Goal: Information Seeking & Learning: Check status

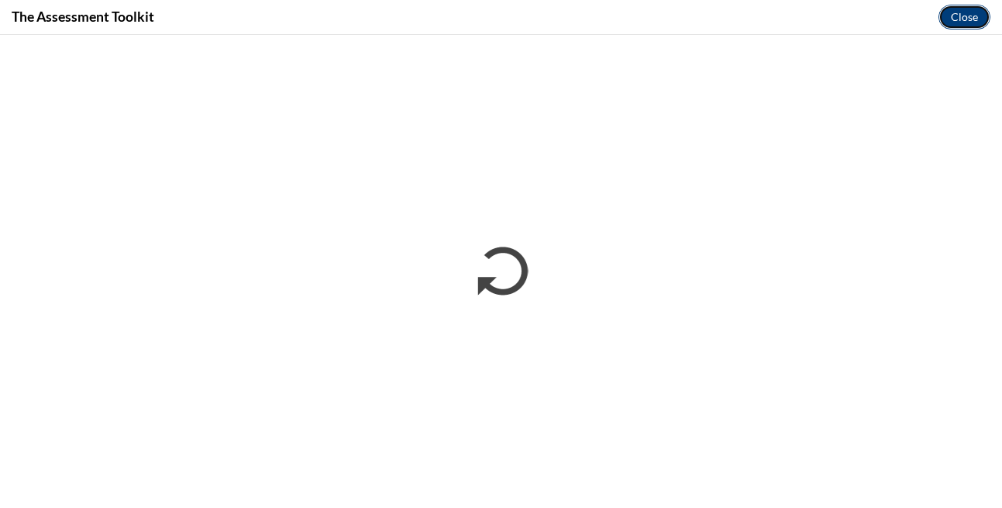
click at [972, 13] on button "Close" at bounding box center [965, 17] width 52 height 25
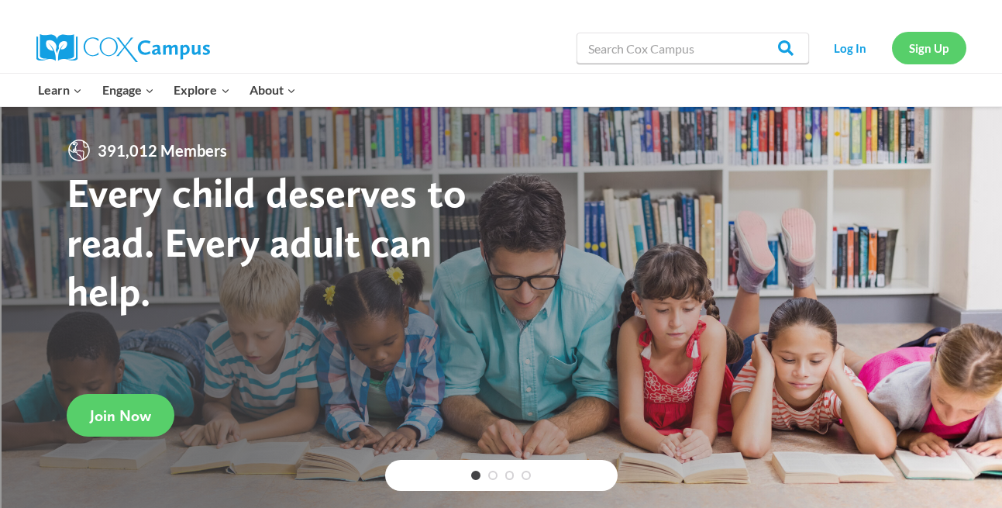
click at [915, 58] on link "Sign Up" at bounding box center [929, 48] width 74 height 32
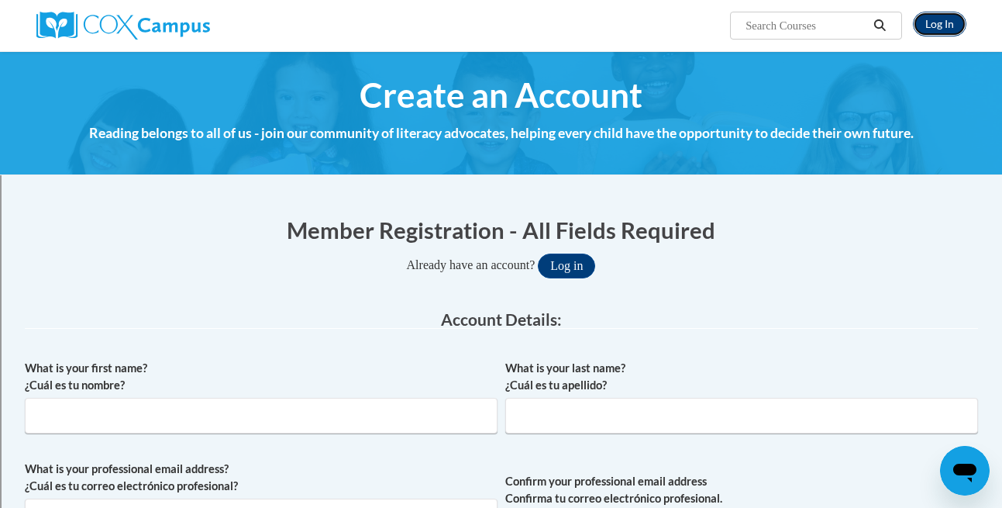
click at [927, 24] on link "Log In" at bounding box center [939, 24] width 53 height 25
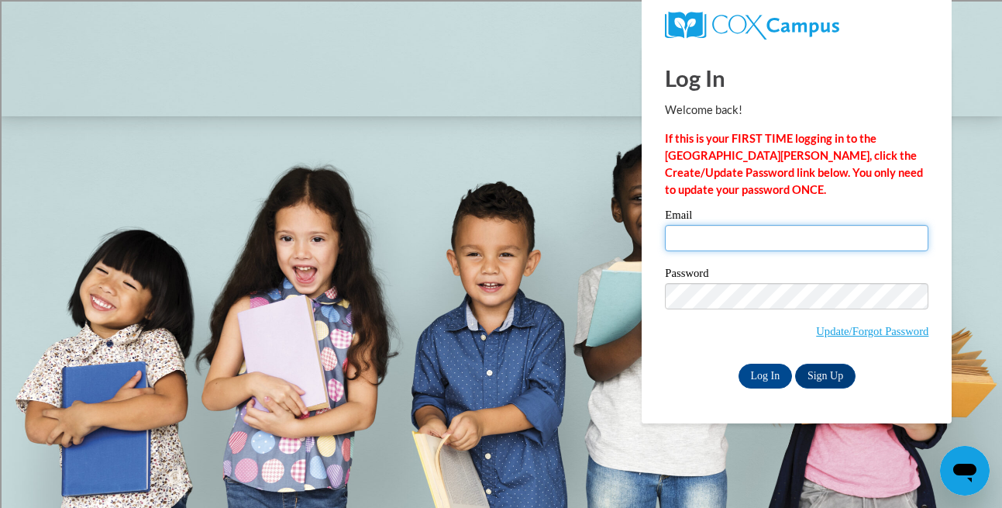
click at [759, 239] on input "Email" at bounding box center [797, 238] width 264 height 26
click at [695, 233] on input "Email" at bounding box center [797, 238] width 264 height 26
type input "sclabotskim@sasd.net"
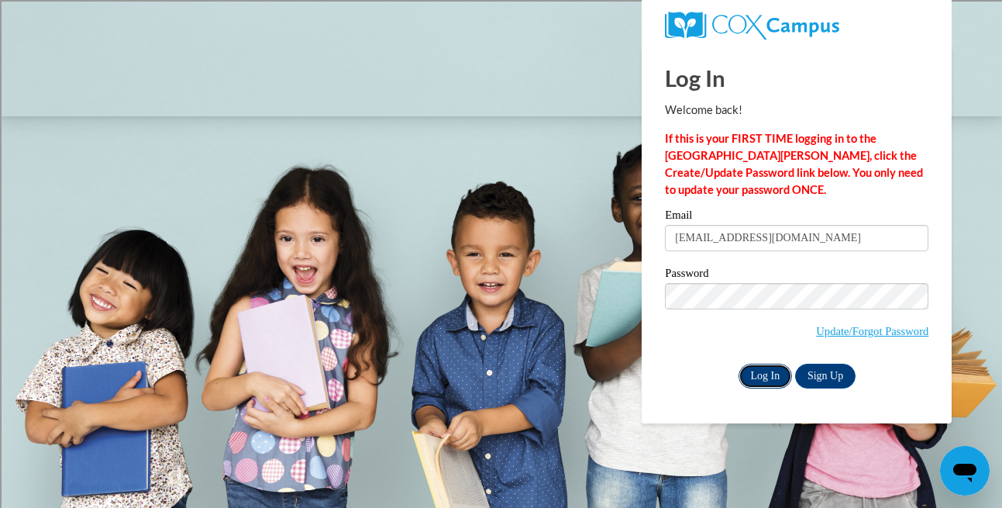
click at [764, 372] on input "Log In" at bounding box center [766, 376] width 54 height 25
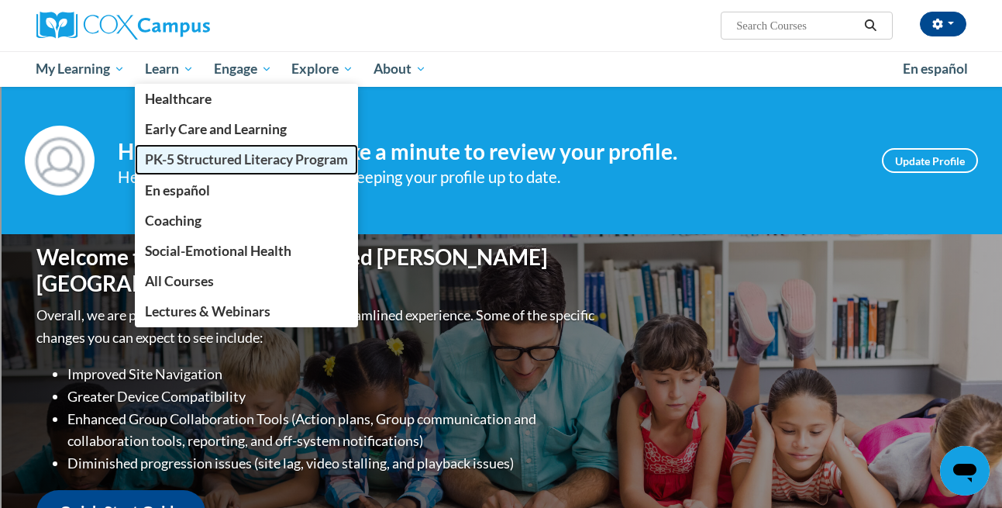
click at [160, 146] on link "PK-5 Structured Literacy Program" at bounding box center [246, 159] width 223 height 30
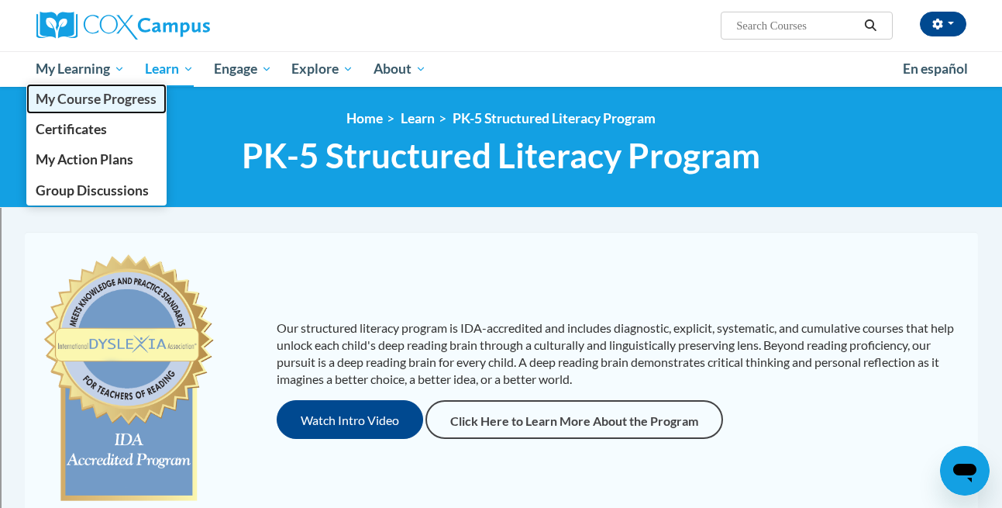
click at [64, 95] on span "My Course Progress" at bounding box center [96, 99] width 121 height 16
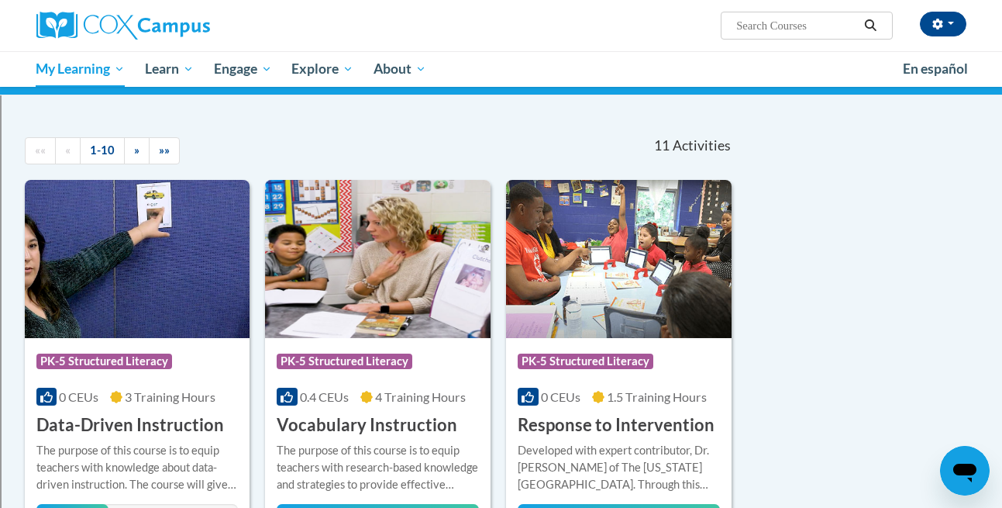
scroll to position [102, 0]
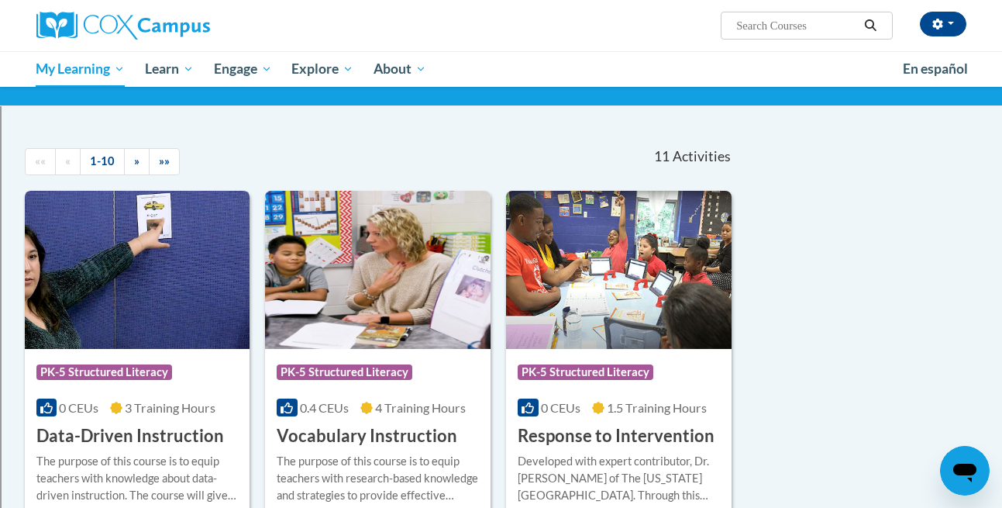
click at [164, 299] on img at bounding box center [138, 270] width 226 height 158
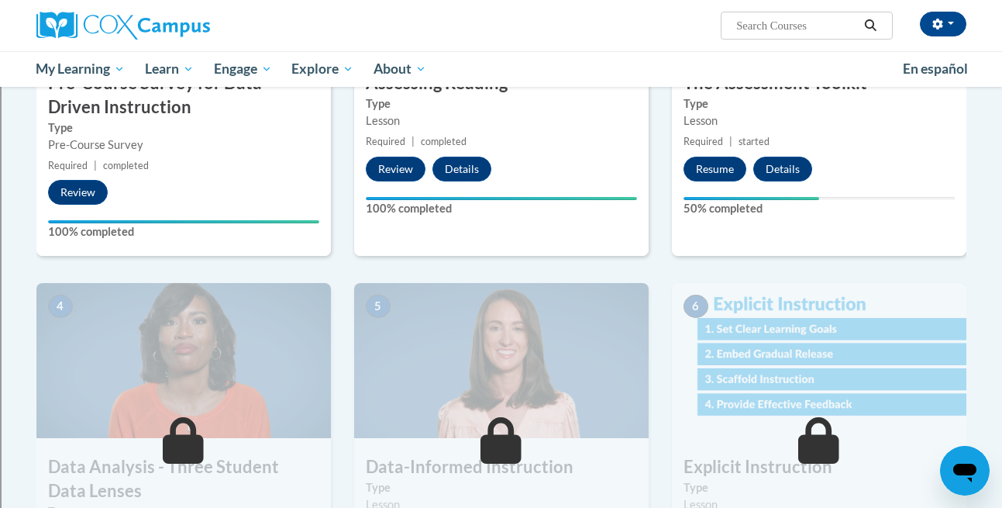
scroll to position [529, 0]
click at [707, 165] on button "Resume" at bounding box center [715, 168] width 63 height 25
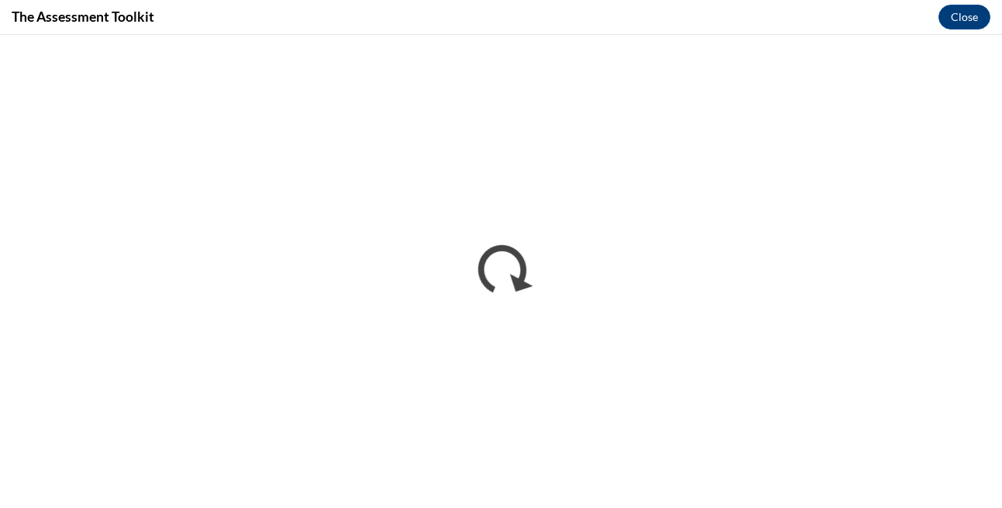
scroll to position [0, 0]
